Goal: Navigation & Orientation: Find specific page/section

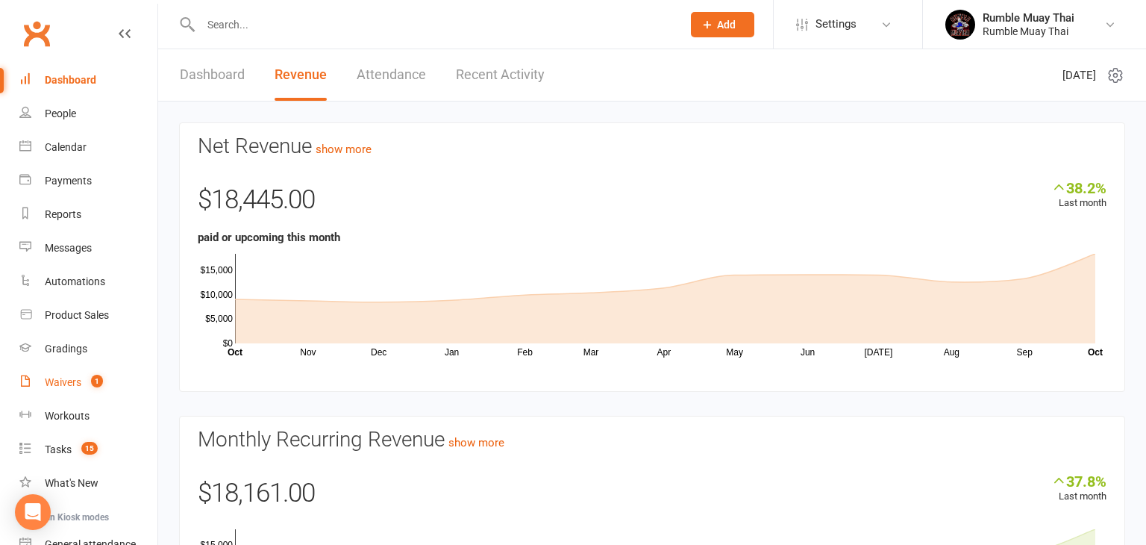
click at [67, 385] on div "Waivers" at bounding box center [63, 382] width 37 height 12
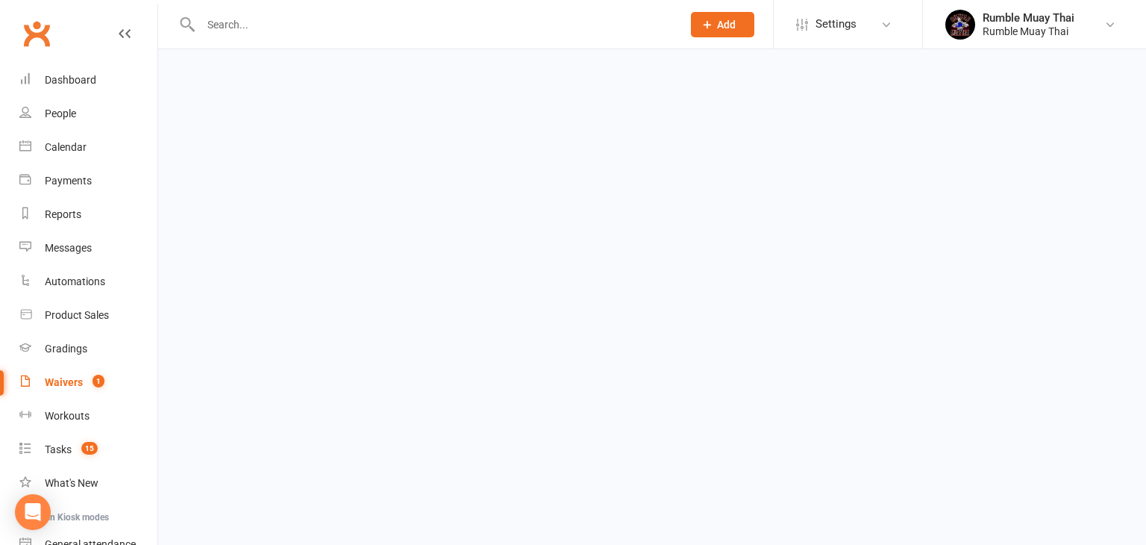
click at [67, 385] on div "Waivers" at bounding box center [64, 382] width 38 height 12
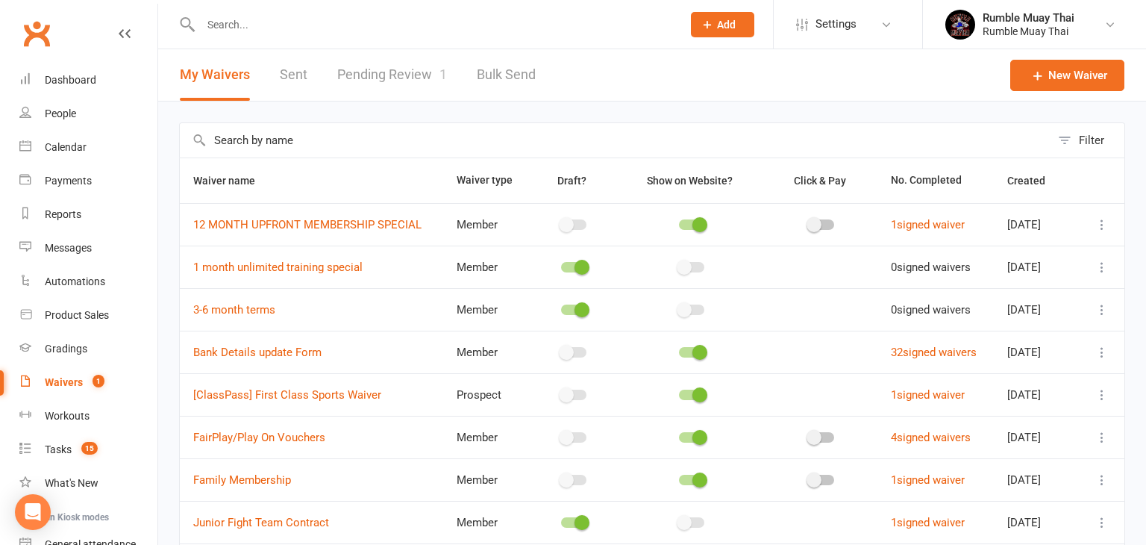
click at [379, 76] on link "Pending Review 1" at bounding box center [392, 74] width 110 height 51
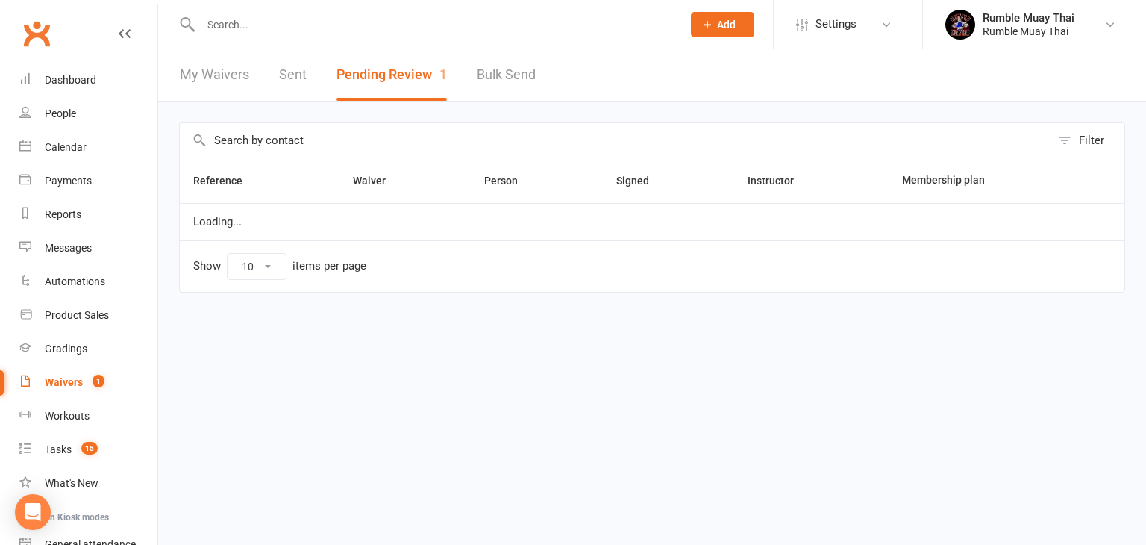
click at [379, 76] on button "Pending Review 1" at bounding box center [392, 74] width 110 height 51
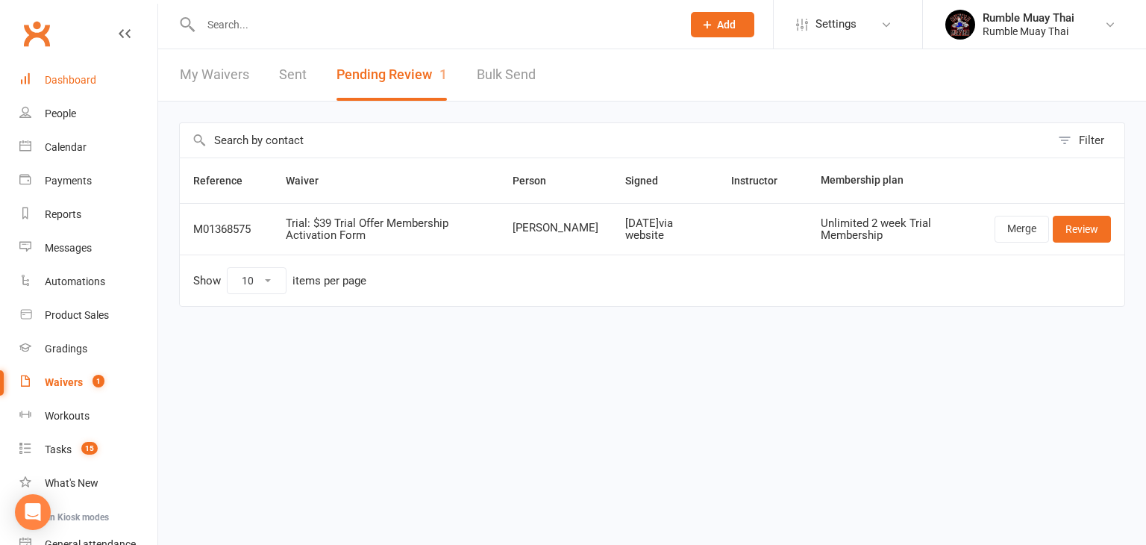
click at [69, 81] on div "Dashboard" at bounding box center [70, 80] width 51 height 12
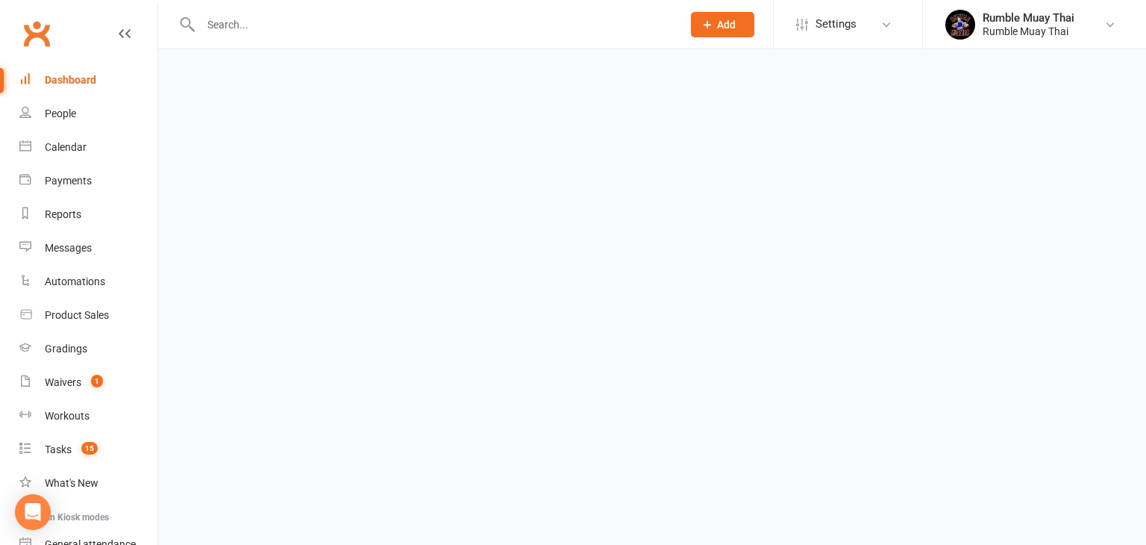
click at [69, 81] on div "Dashboard" at bounding box center [70, 80] width 51 height 12
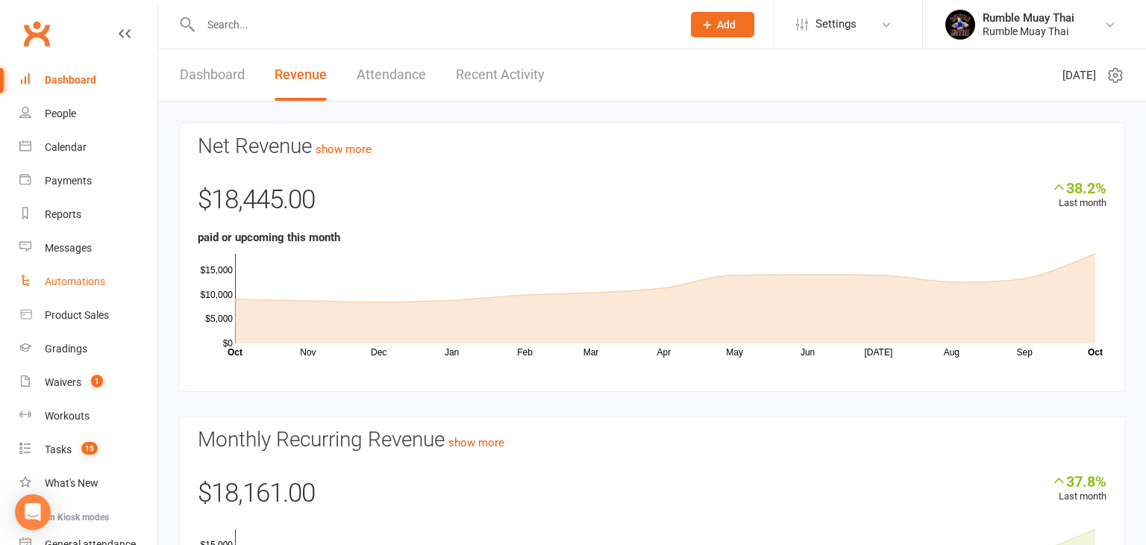
click at [82, 293] on link "Automations" at bounding box center [88, 282] width 138 height 34
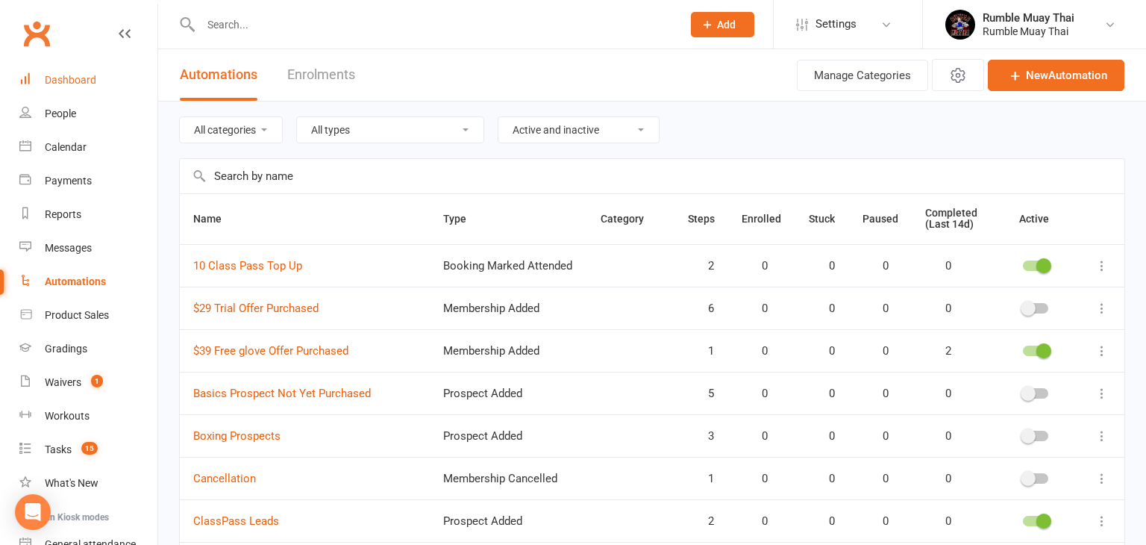
click at [67, 83] on div "Dashboard" at bounding box center [70, 80] width 51 height 12
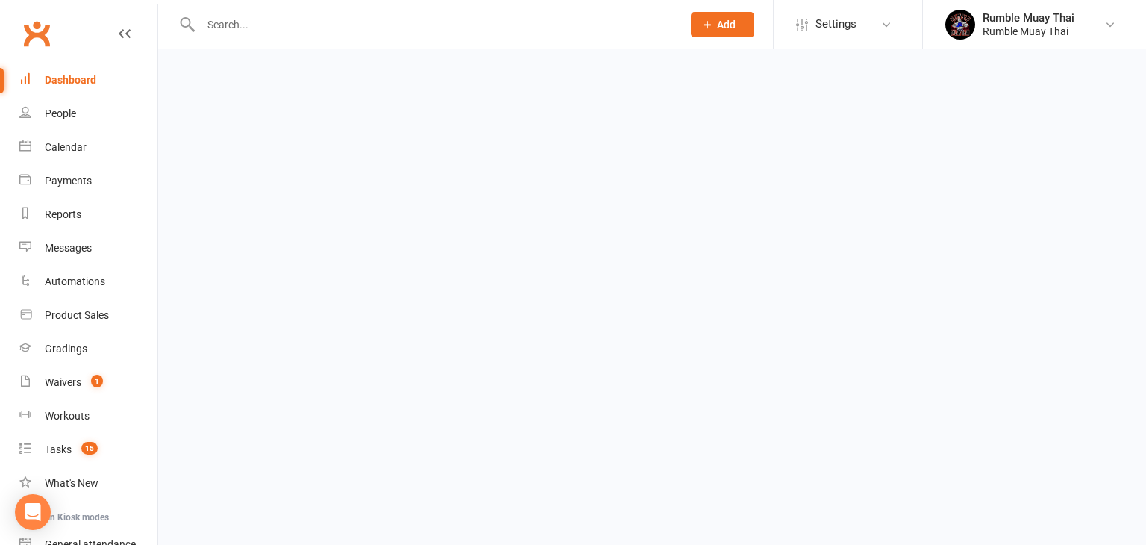
click at [67, 83] on div "Dashboard" at bounding box center [70, 80] width 51 height 12
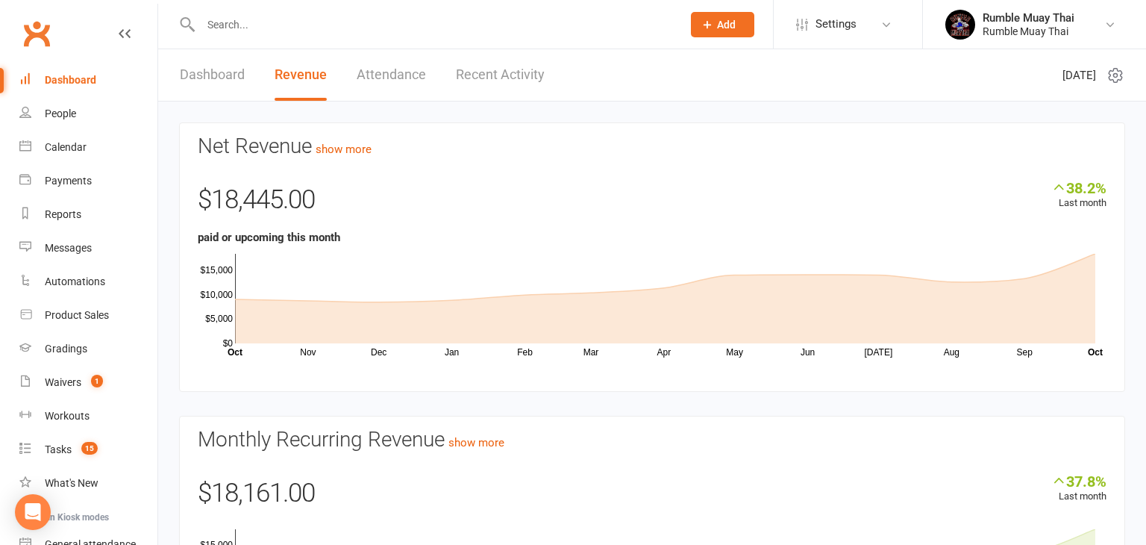
click at [164, 509] on div "Net Revenue show more 38.2% Last month $18,445.00 paid or upcoming this month N…" at bounding box center [652, 397] width 988 height 590
